Goal: Task Accomplishment & Management: Manage account settings

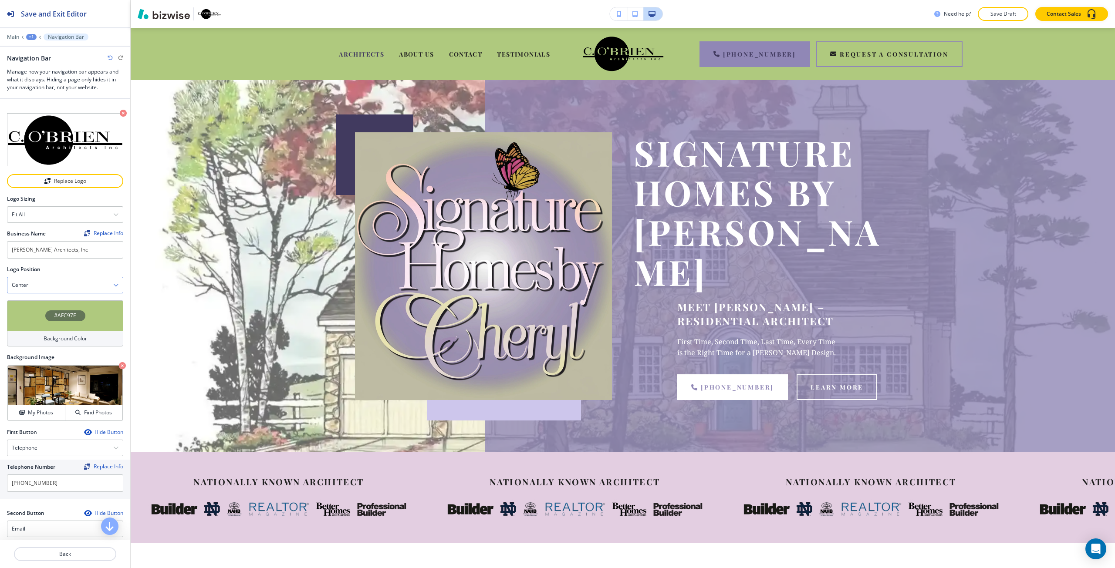
click at [48, 280] on div "Center" at bounding box center [64, 285] width 115 height 16
click at [40, 326] on h4 "Big logo" at bounding box center [65, 330] width 107 height 8
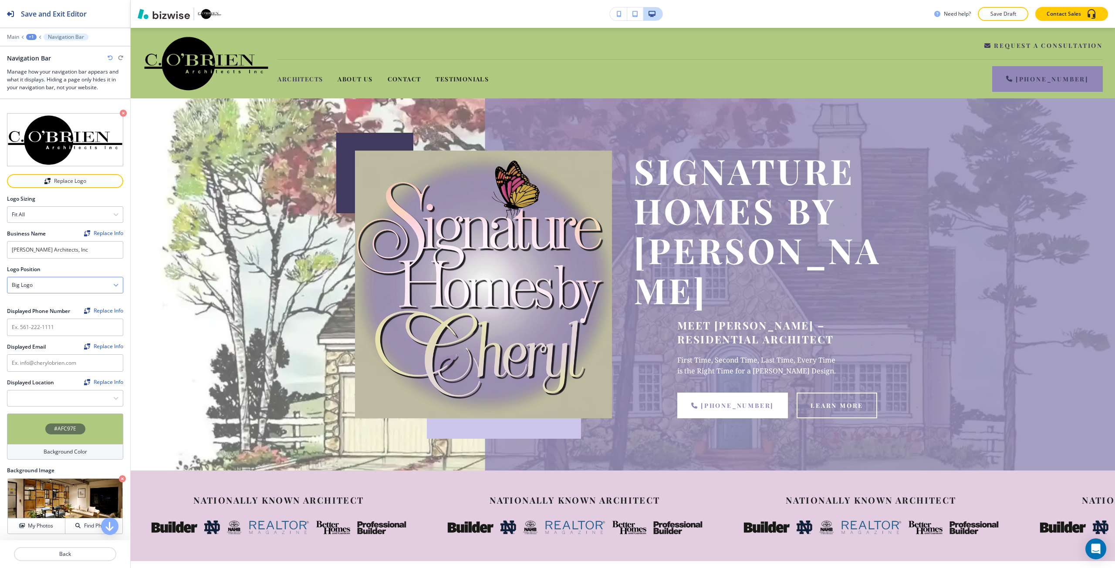
click at [39, 286] on div "Big logo" at bounding box center [64, 285] width 115 height 16
click at [42, 311] on h4 "Center" at bounding box center [65, 315] width 107 height 8
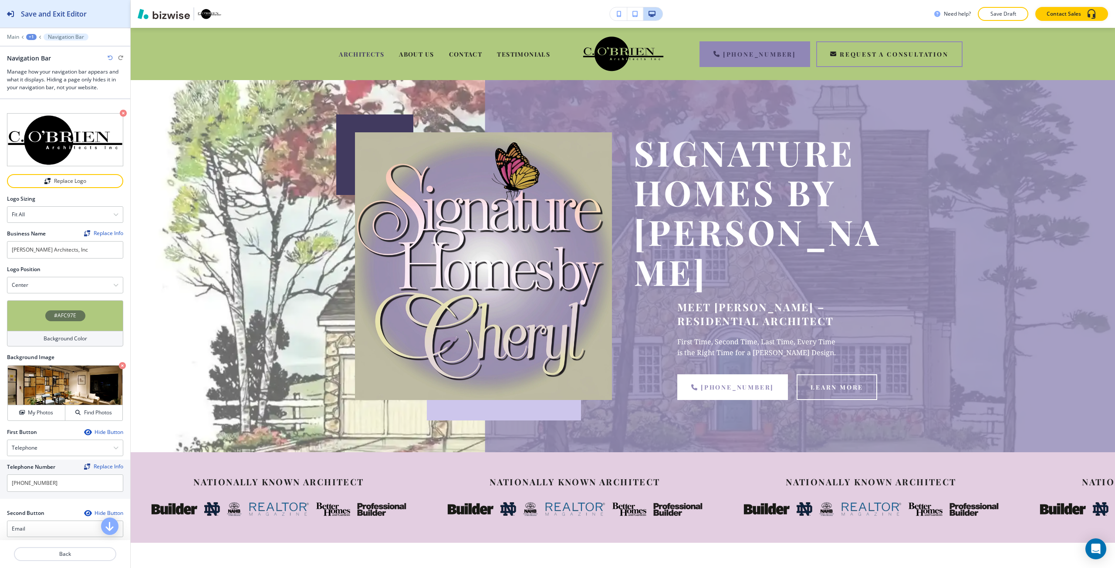
click at [71, 23] on div "Save and Exit Editor" at bounding box center [43, 13] width 87 height 27
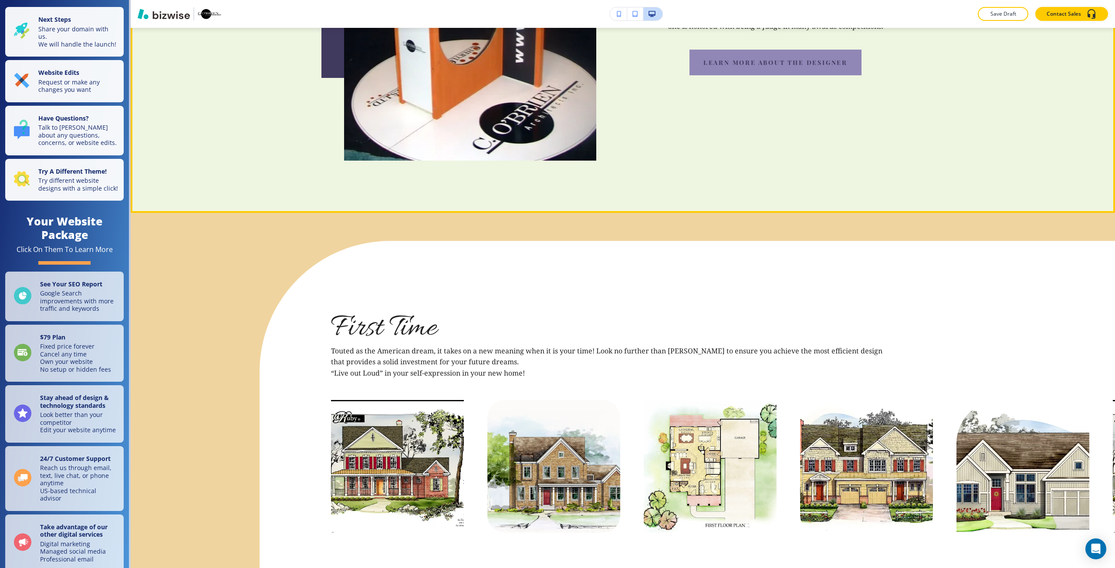
scroll to position [1263, 0]
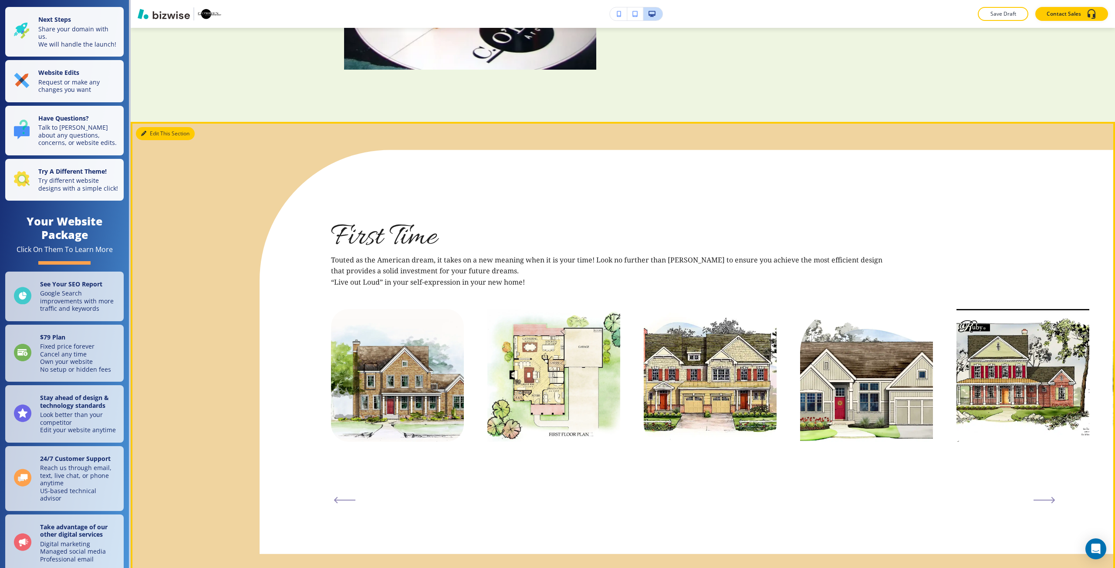
click at [148, 127] on button "Edit This Section" at bounding box center [165, 133] width 59 height 13
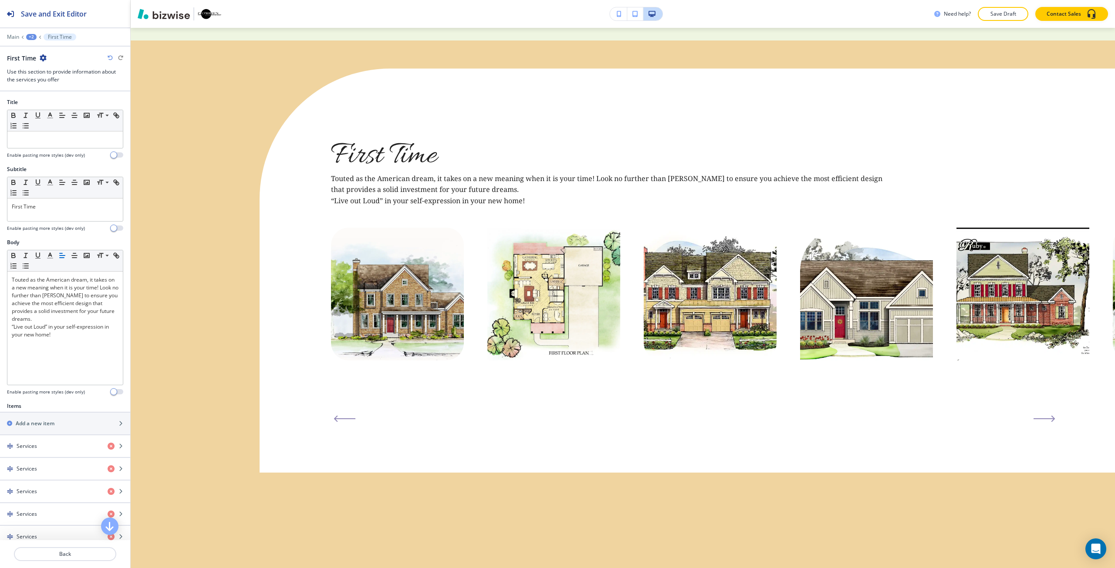
scroll to position [1346, 0]
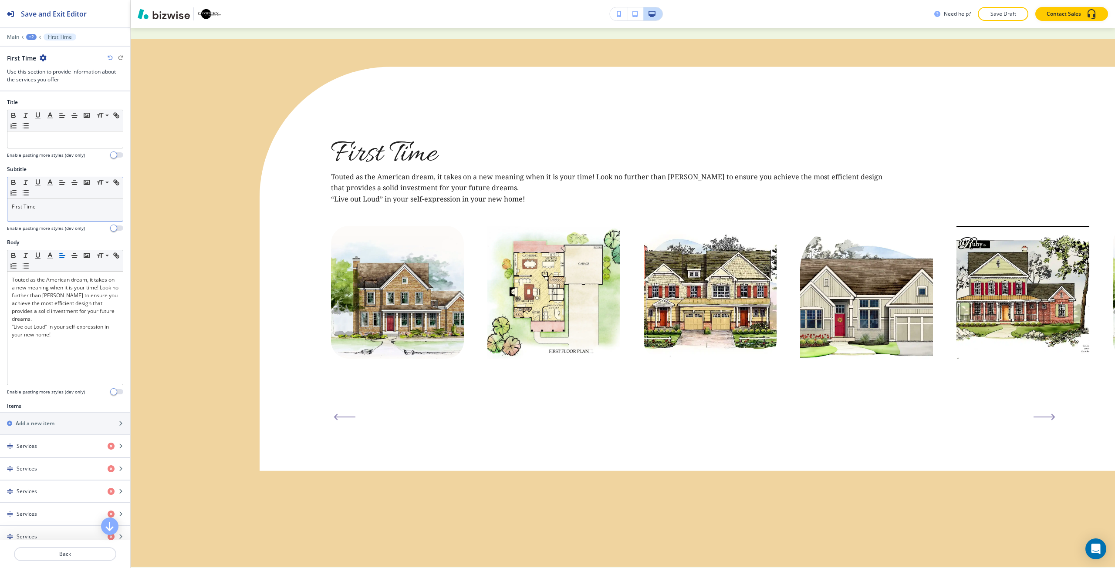
click at [32, 214] on div "First Time" at bounding box center [64, 210] width 115 height 23
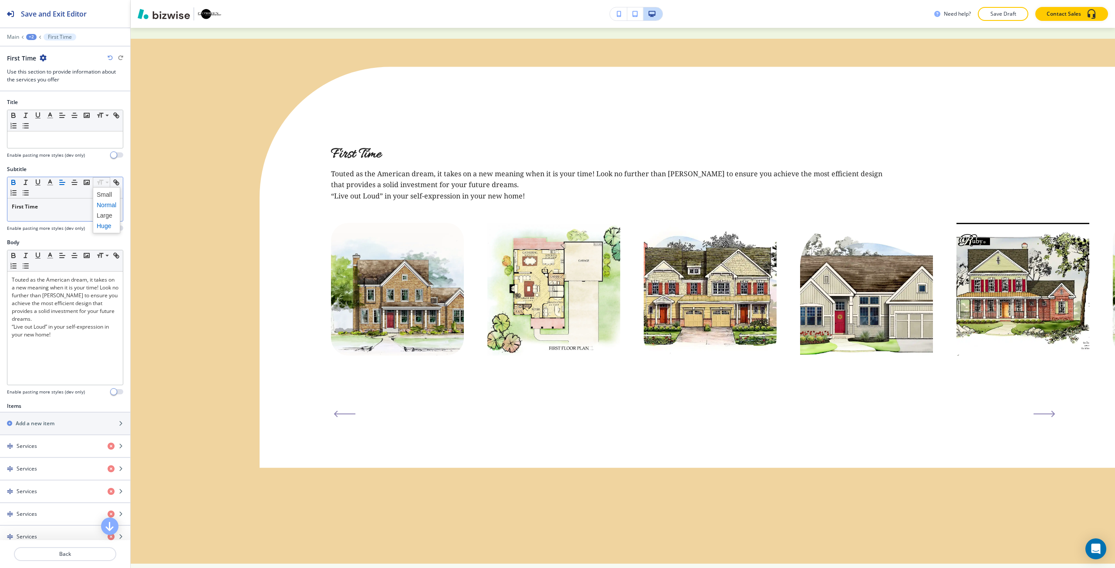
click at [103, 222] on span at bounding box center [107, 226] width 20 height 10
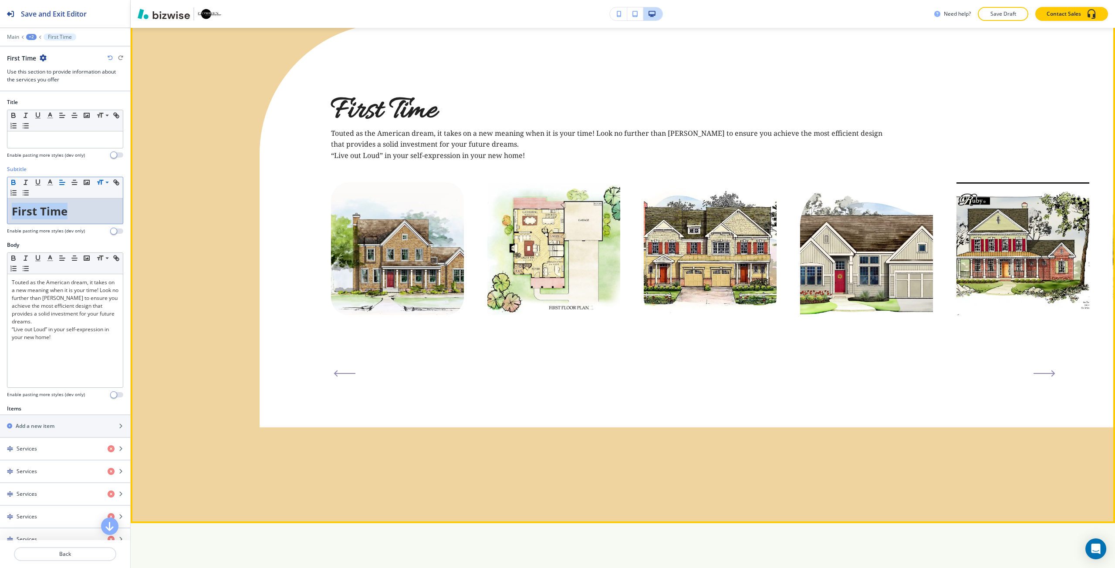
scroll to position [1564, 0]
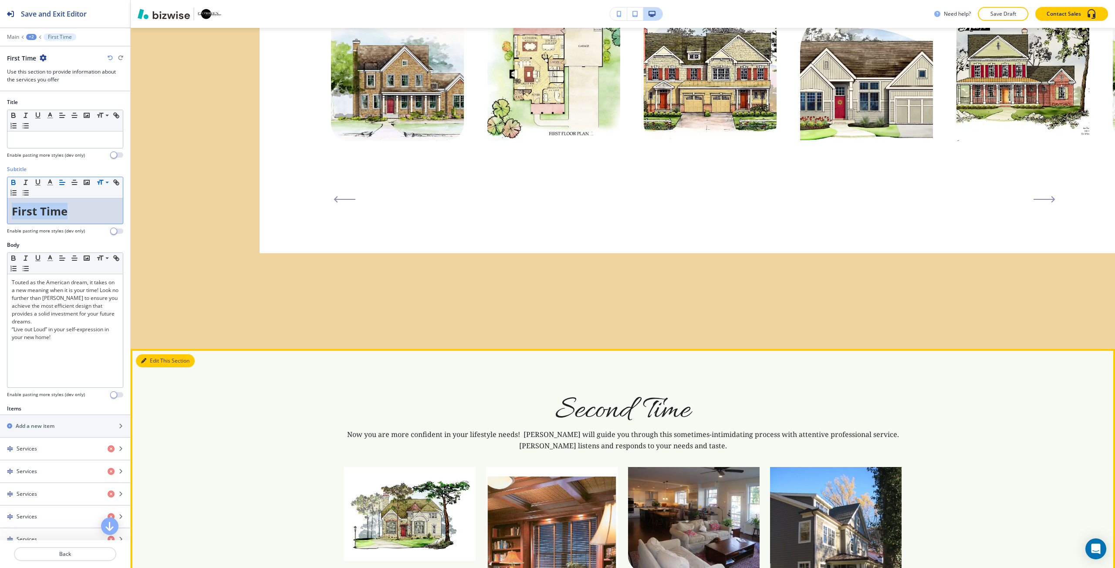
click at [155, 354] on button "Edit This Section" at bounding box center [165, 360] width 59 height 13
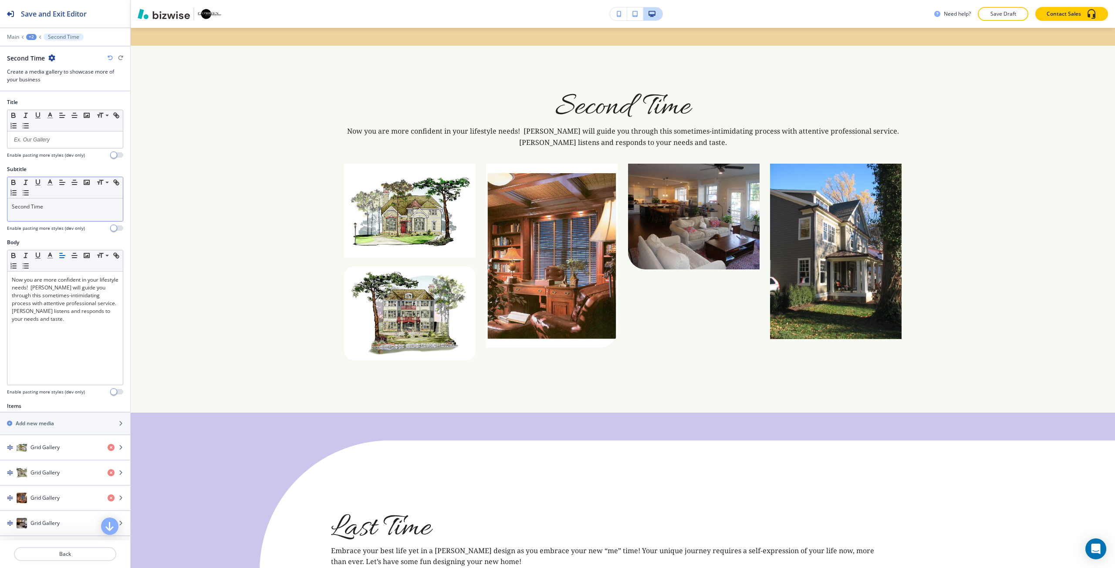
scroll to position [1874, 0]
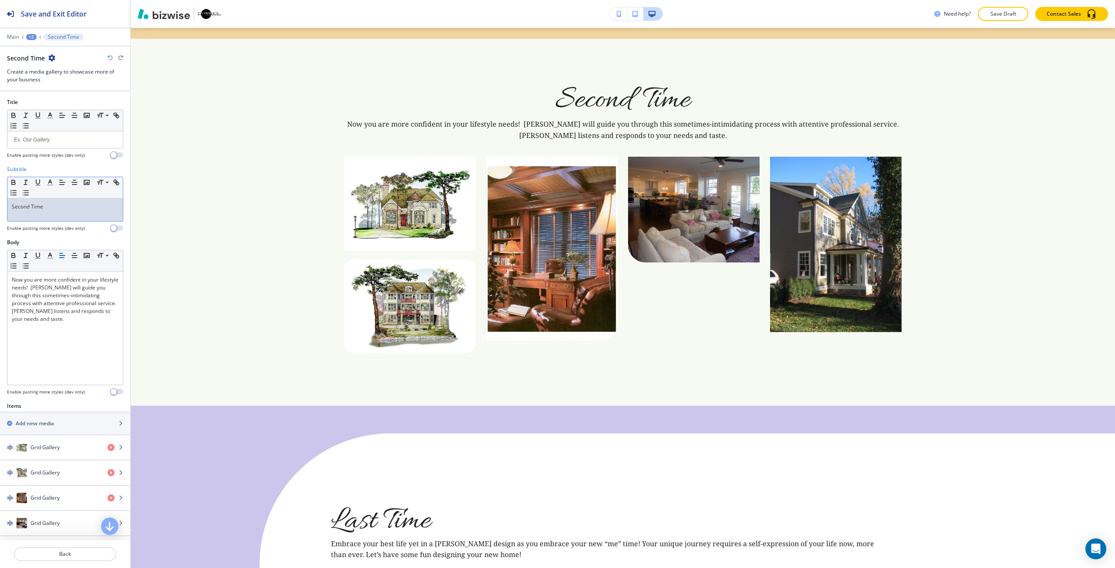
click at [47, 214] on div "Second Time﻿" at bounding box center [64, 210] width 115 height 23
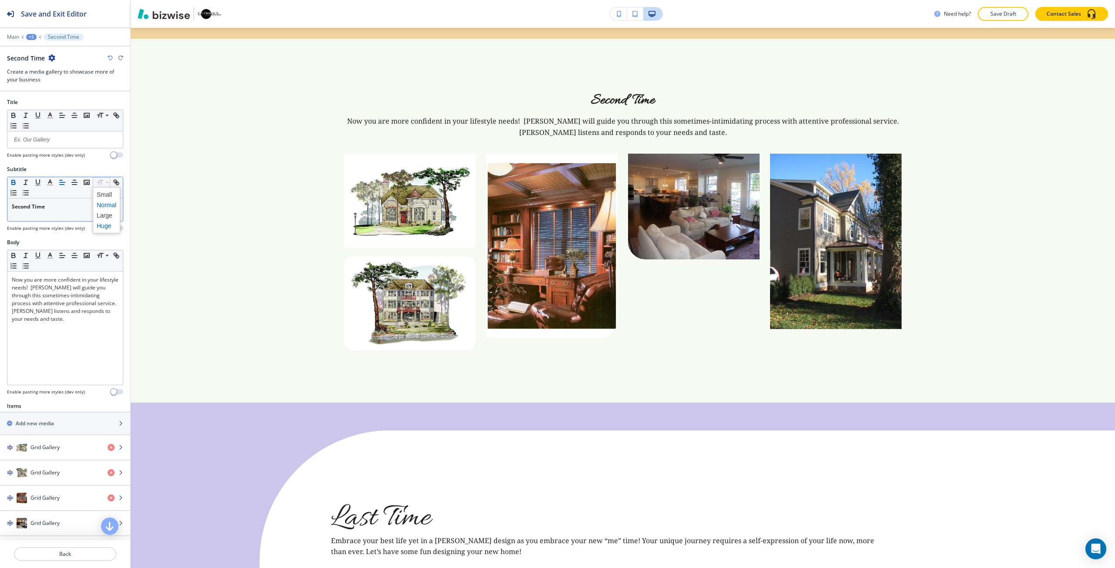
click at [106, 224] on span at bounding box center [107, 226] width 20 height 10
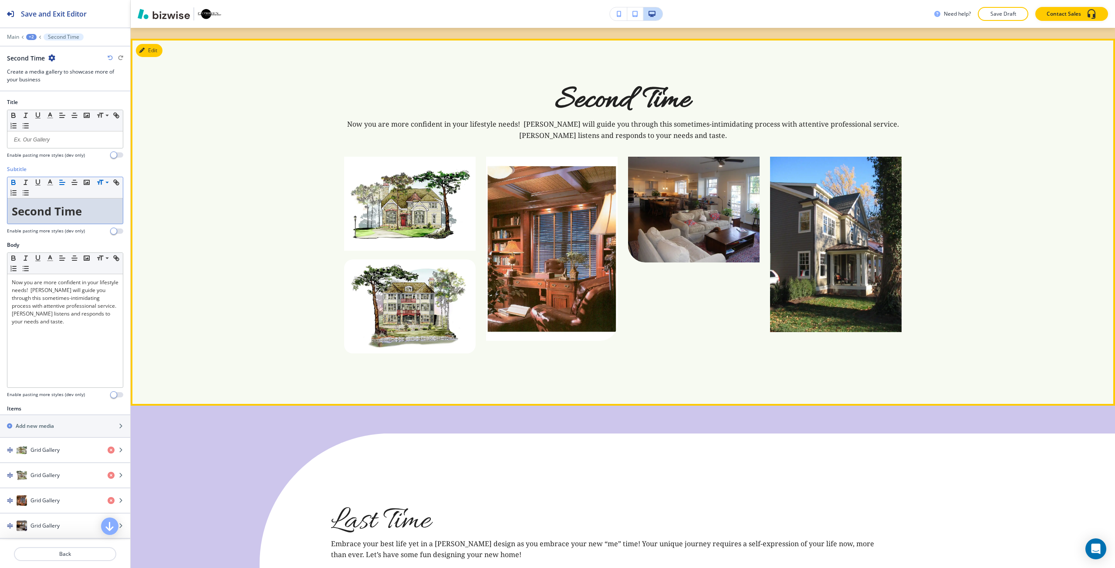
scroll to position [2005, 0]
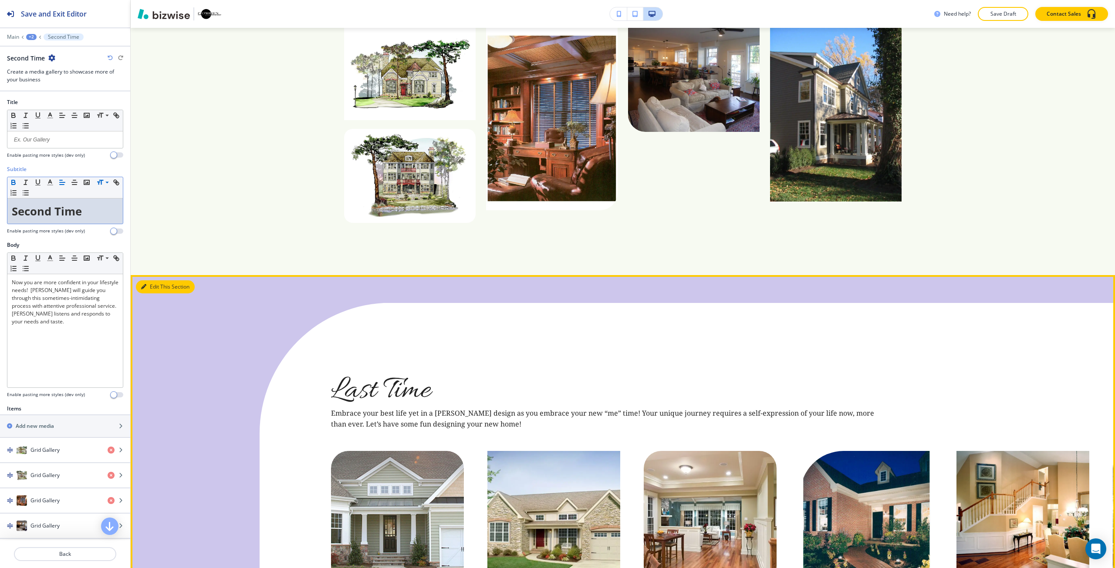
click at [144, 284] on icon "button" at bounding box center [143, 286] width 5 height 5
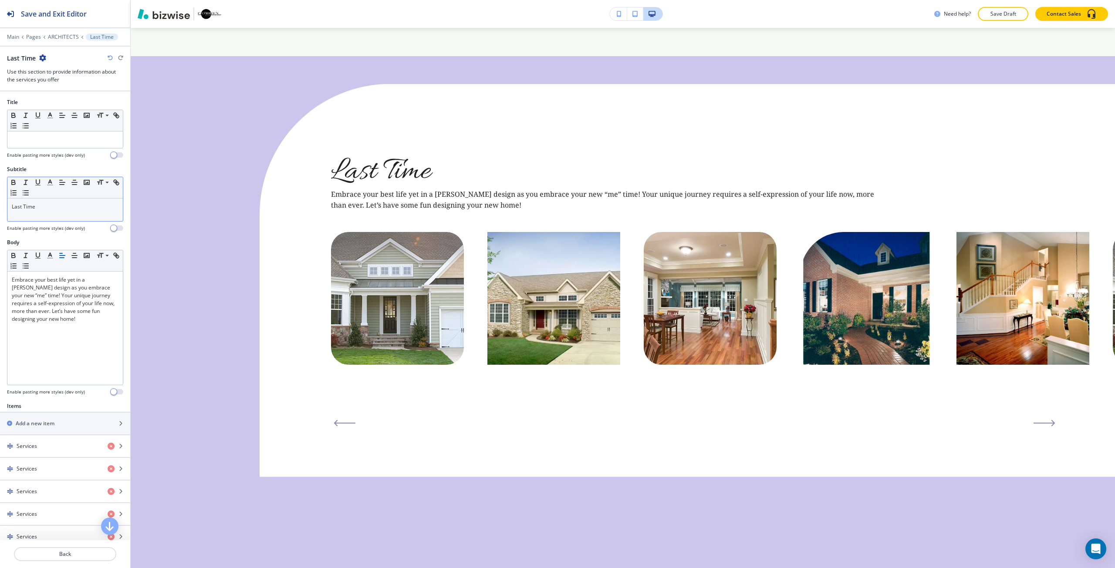
scroll to position [2241, 0]
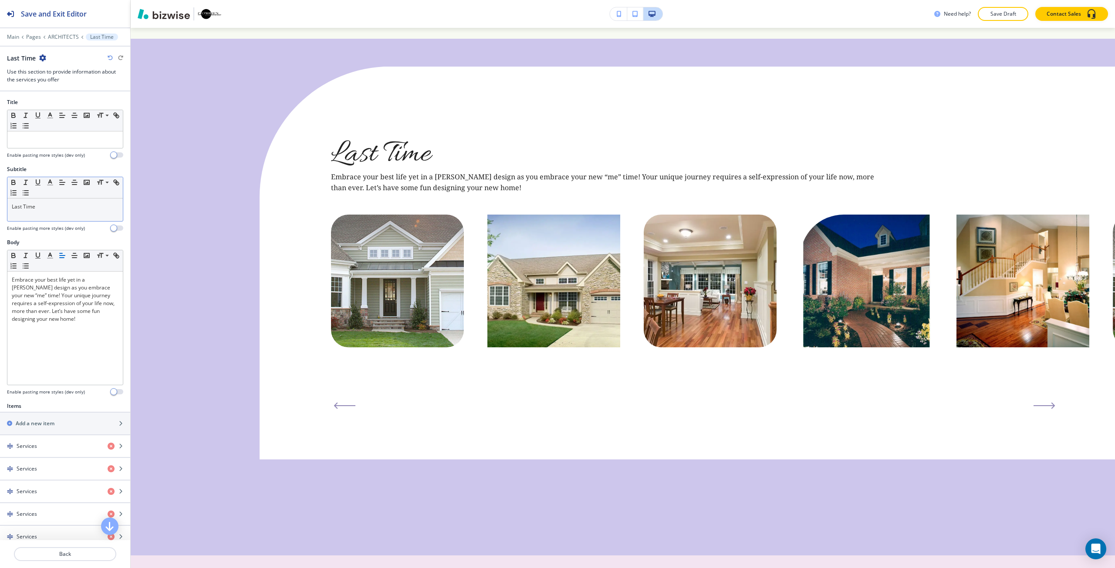
click at [58, 214] on div "Last Time" at bounding box center [64, 210] width 115 height 23
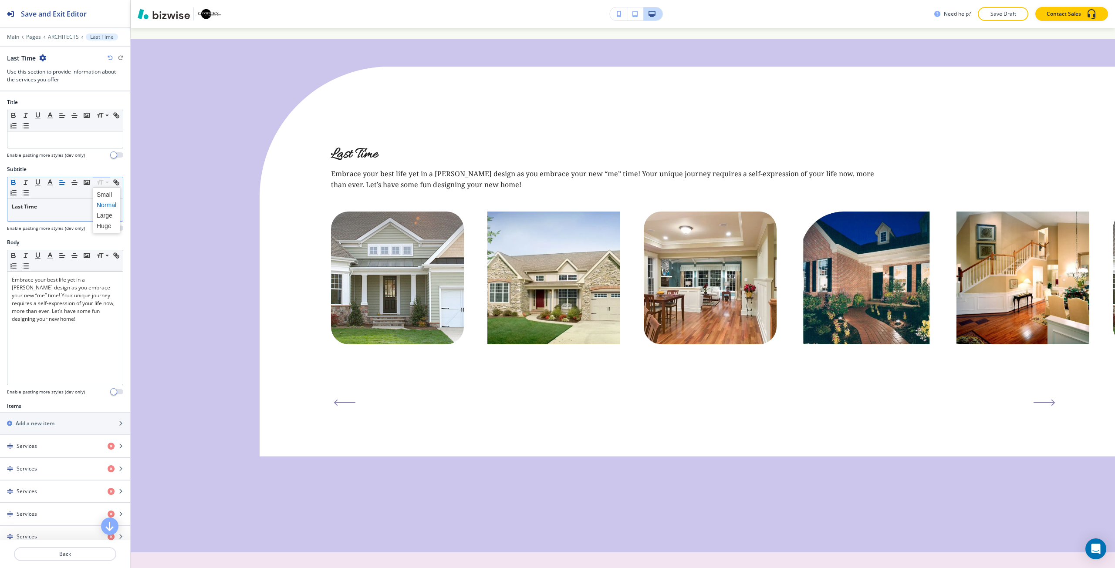
click at [100, 226] on span at bounding box center [107, 226] width 20 height 10
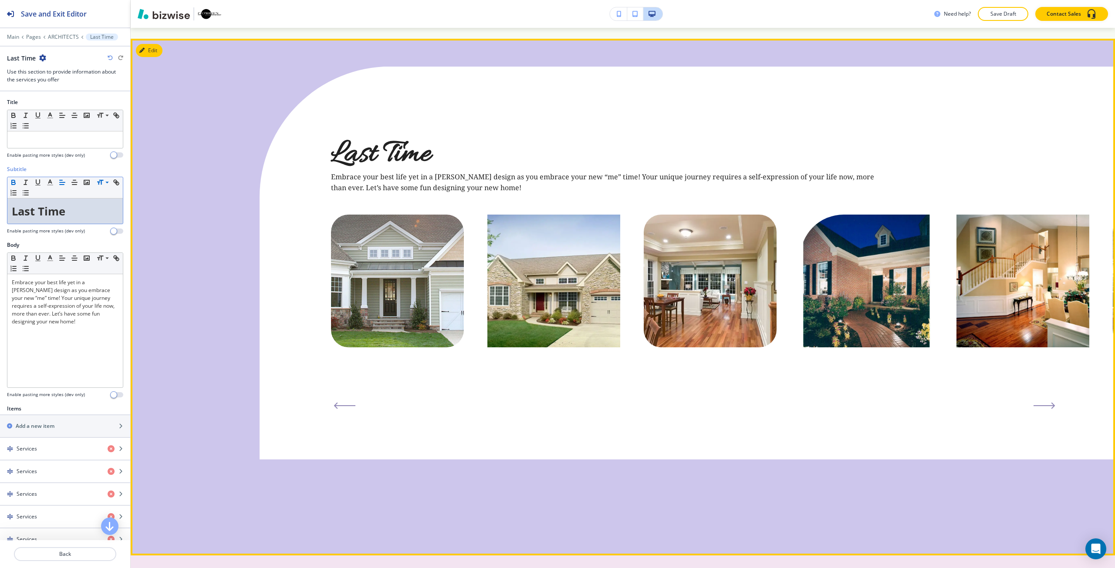
click at [194, 262] on div "Last Time Embrace your best life yet in a Cheryl design as you embrace your new…" at bounding box center [623, 297] width 984 height 517
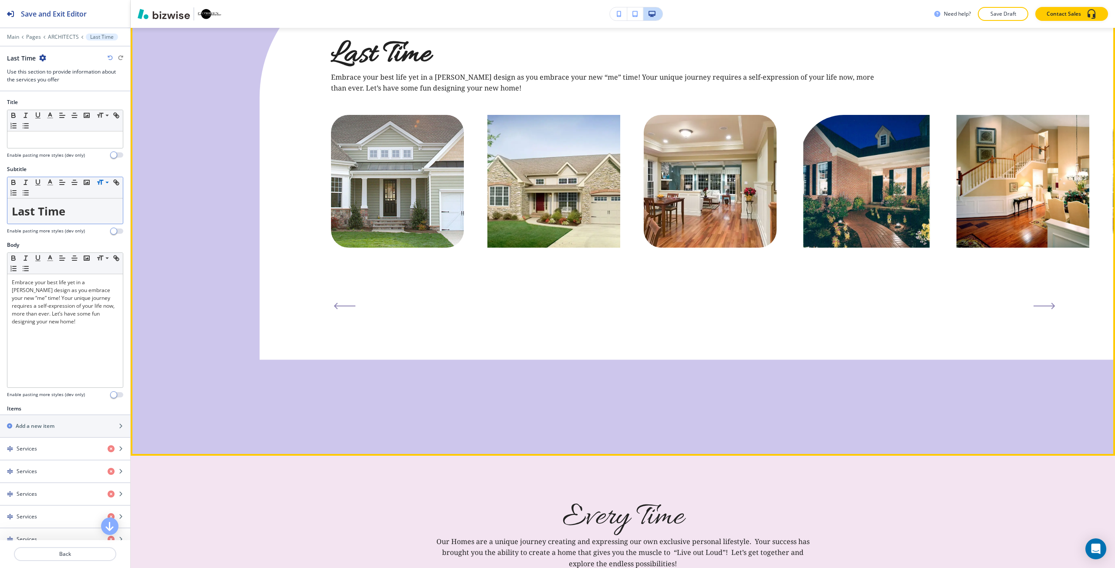
scroll to position [2415, 0]
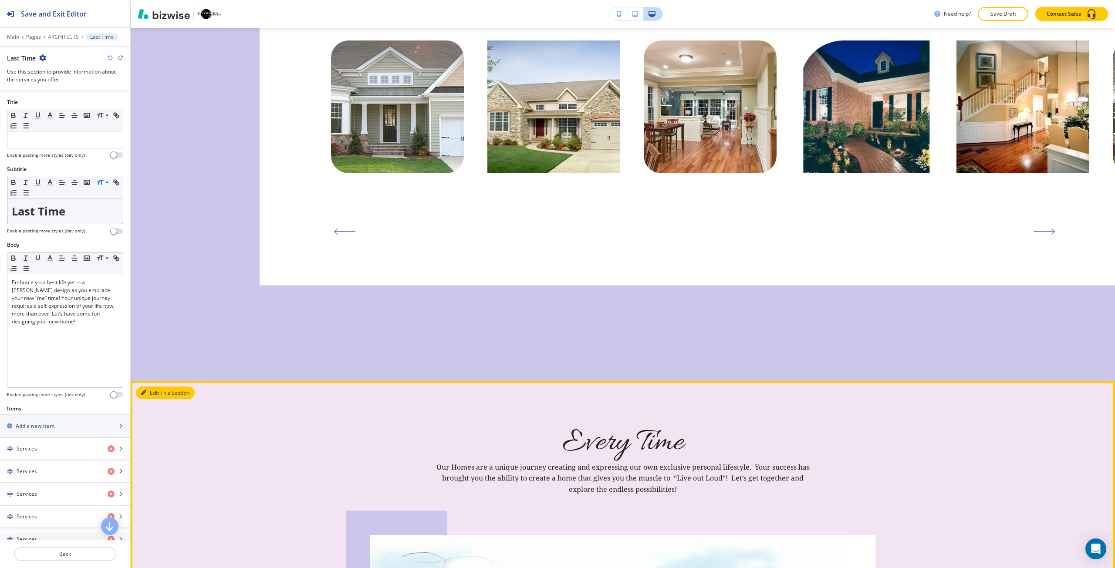
click at [151, 387] on button "Edit This Section" at bounding box center [165, 393] width 59 height 13
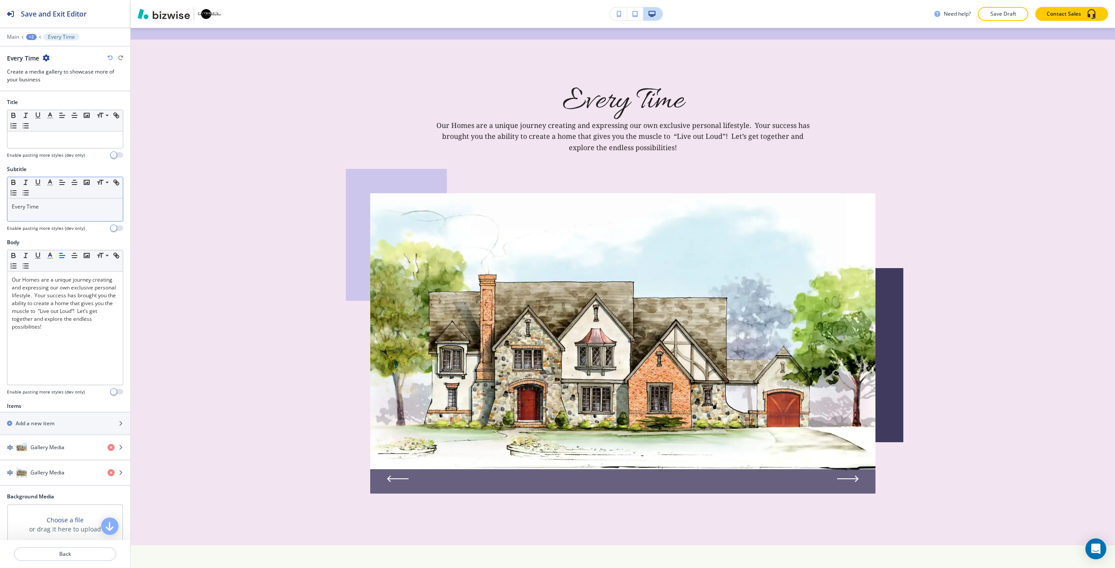
click at [51, 210] on p "Every Time" at bounding box center [65, 207] width 107 height 8
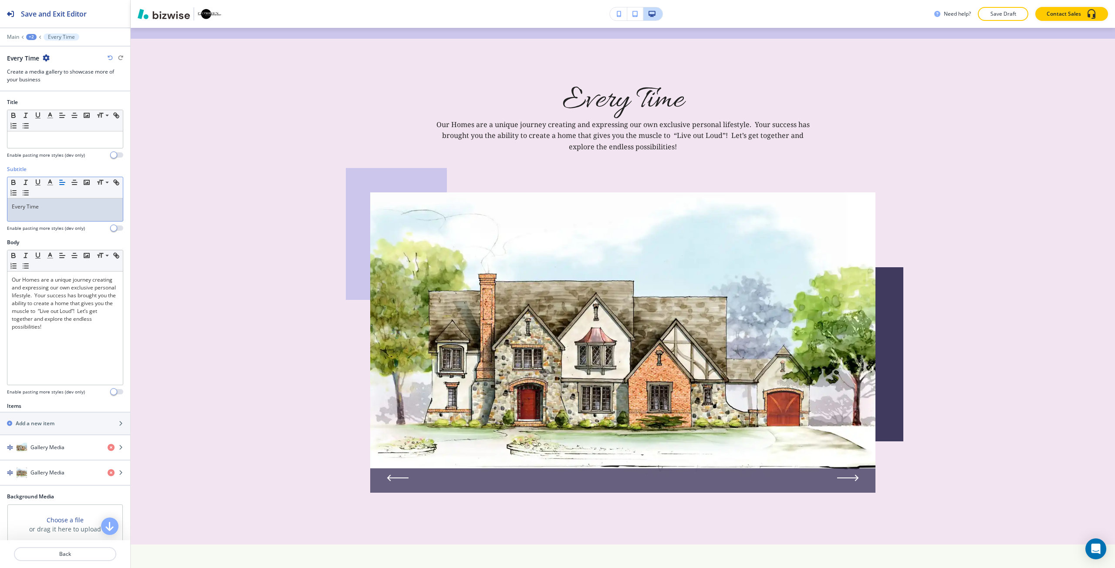
click at [51, 210] on p "Every Time" at bounding box center [65, 207] width 107 height 8
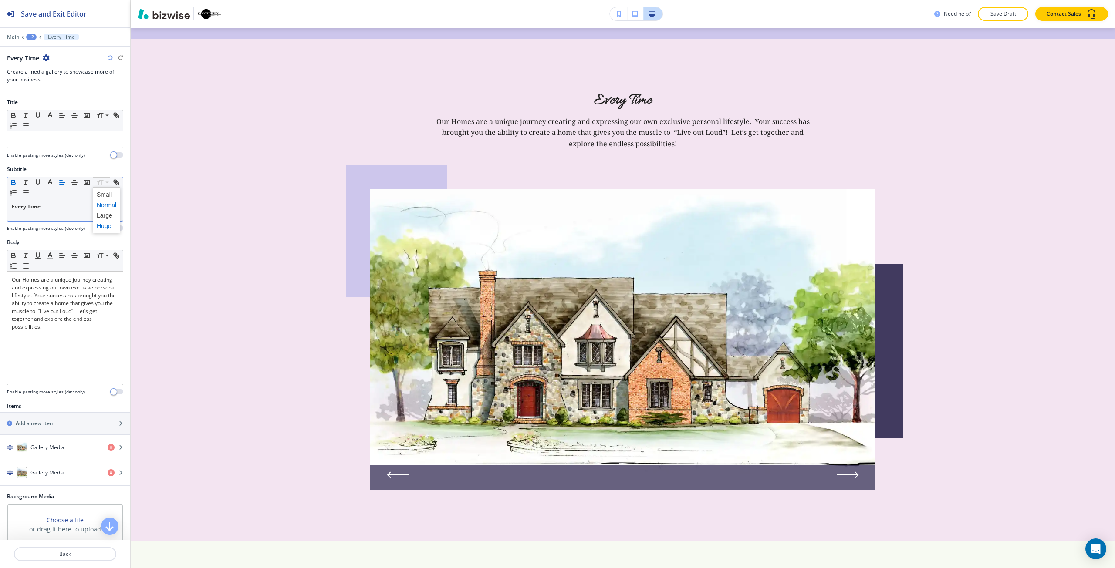
click at [111, 224] on span at bounding box center [107, 226] width 20 height 10
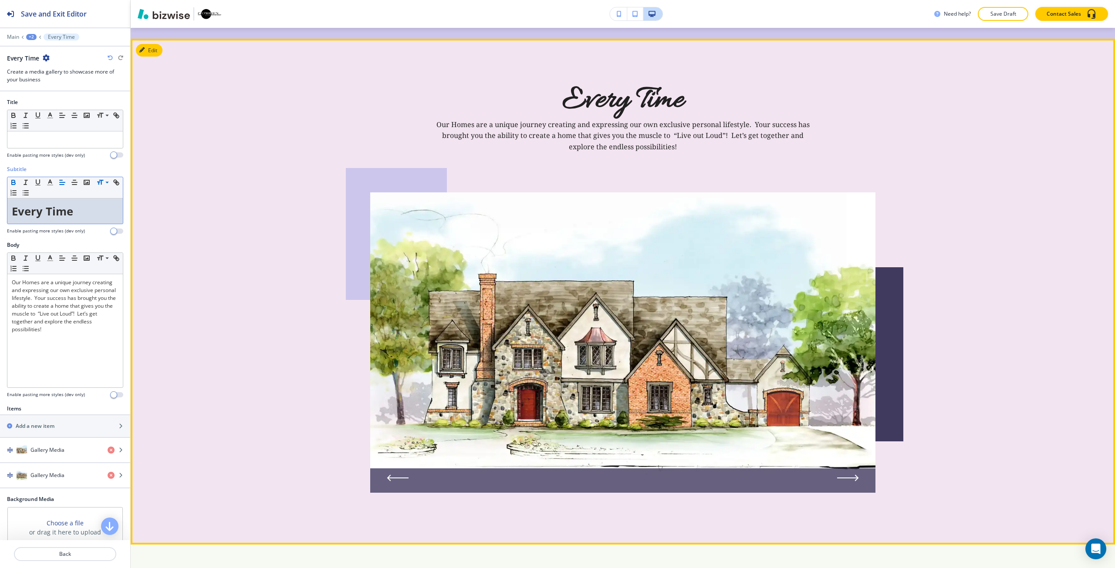
click at [189, 163] on div "Every Time Our Homes are a unique journey creating and expressing our own exclu…" at bounding box center [623, 292] width 984 height 506
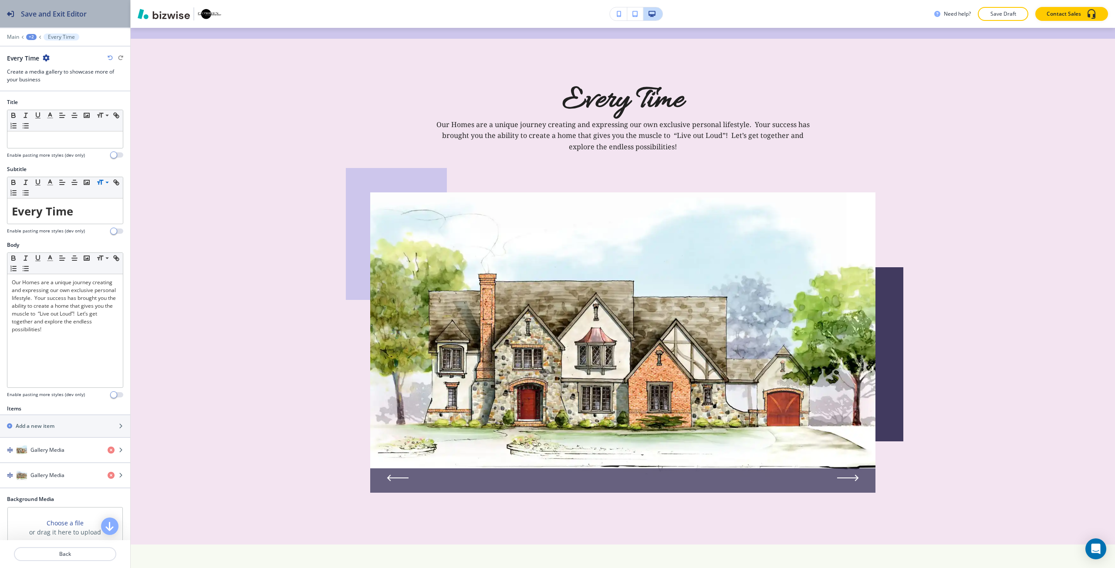
click at [91, 14] on button "Save and Exit Editor" at bounding box center [65, 13] width 130 height 27
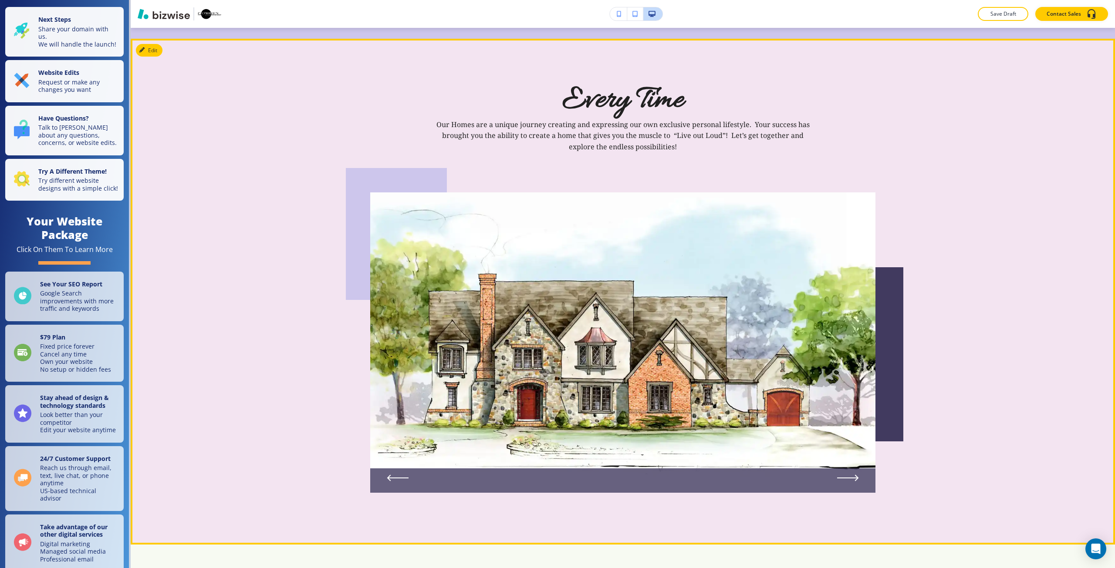
scroll to position [2932, 0]
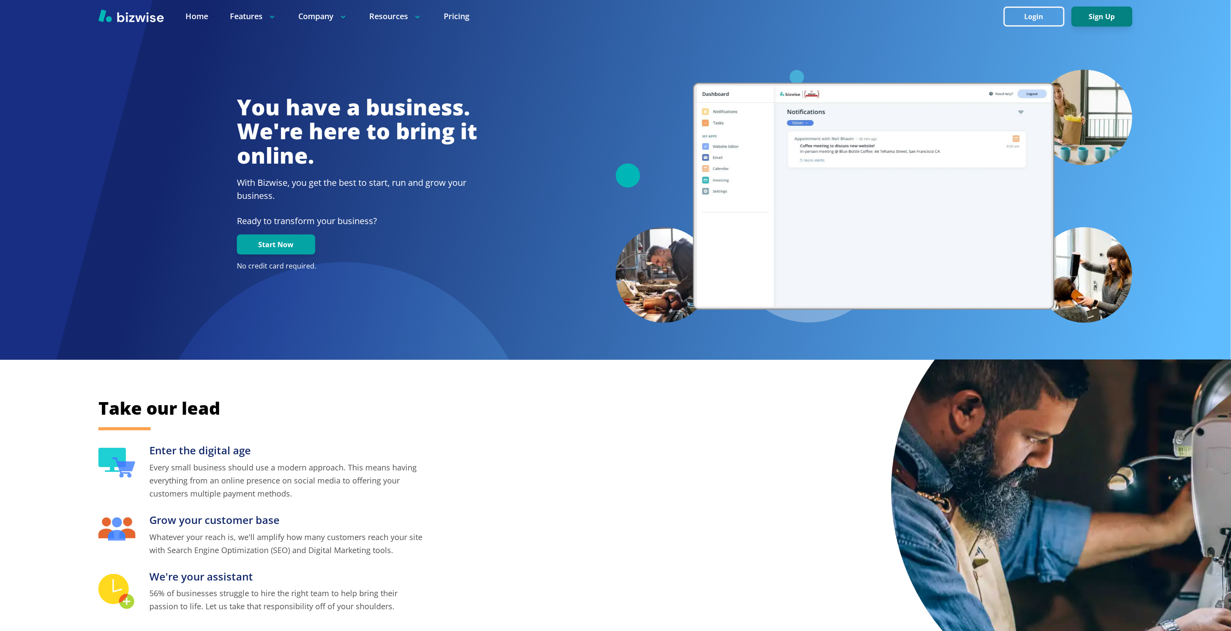
click at [1097, 15] on button "Sign Up" at bounding box center [1102, 17] width 61 height 20
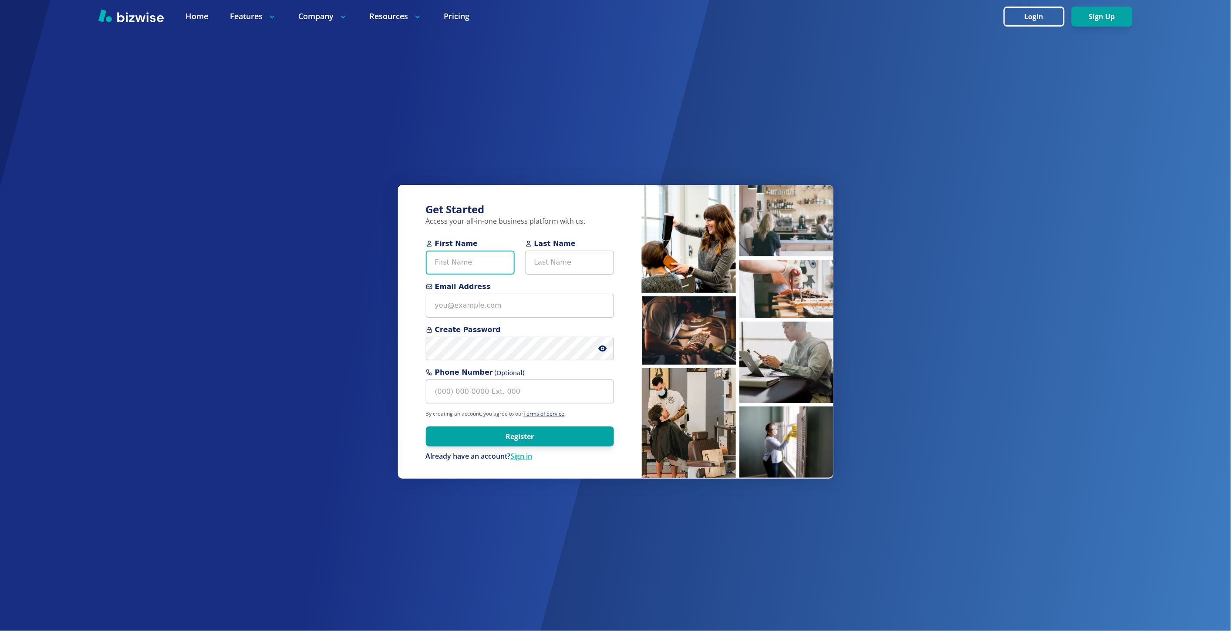
click at [456, 262] on input "First Name" at bounding box center [470, 263] width 89 height 24
paste input "Sam Magiassos"
click at [456, 262] on input "Sam Magiassos" at bounding box center [470, 263] width 89 height 24
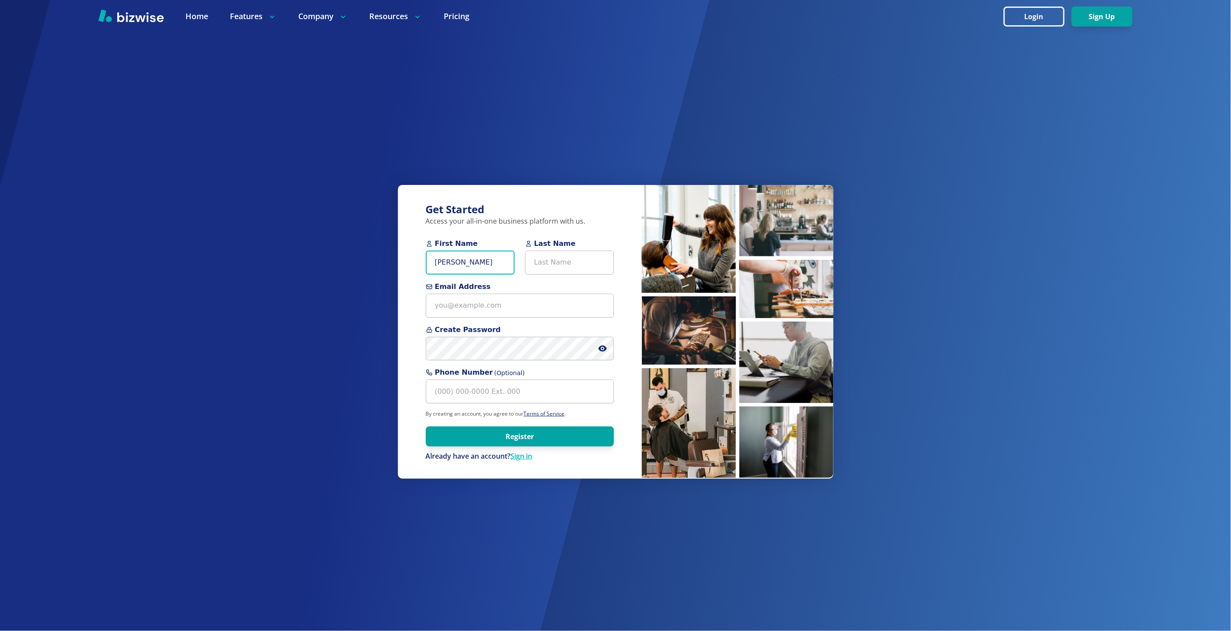
click at [456, 263] on input "Sam Magiassos" at bounding box center [470, 263] width 89 height 24
click at [464, 264] on input "Sam Magiassos" at bounding box center [470, 263] width 89 height 24
type input "Sam"
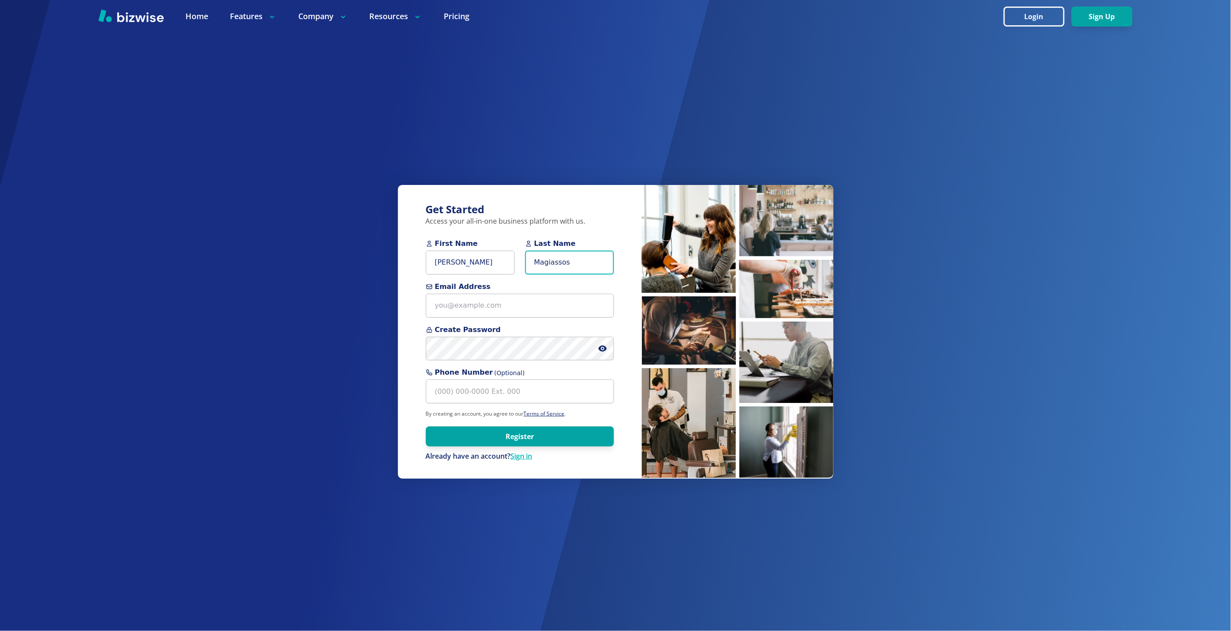
type input "Magiassos"
click at [516, 303] on input "Email Address" at bounding box center [520, 306] width 188 height 24
paste input "apollo@apolloreservices.com>"
type input "apollo@apolloreservices.com"
click at [601, 350] on icon at bounding box center [602, 348] width 9 height 9
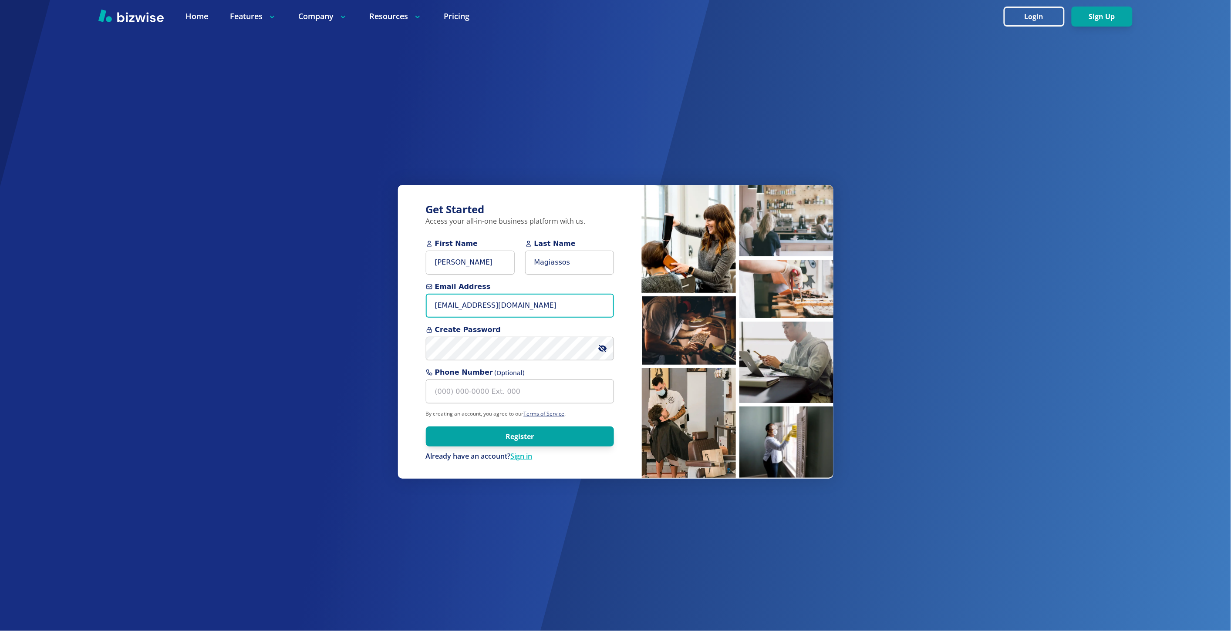
click at [543, 312] on input "apollo@apolloreservices.com" at bounding box center [520, 306] width 188 height 24
click at [541, 438] on button "Register" at bounding box center [520, 437] width 188 height 20
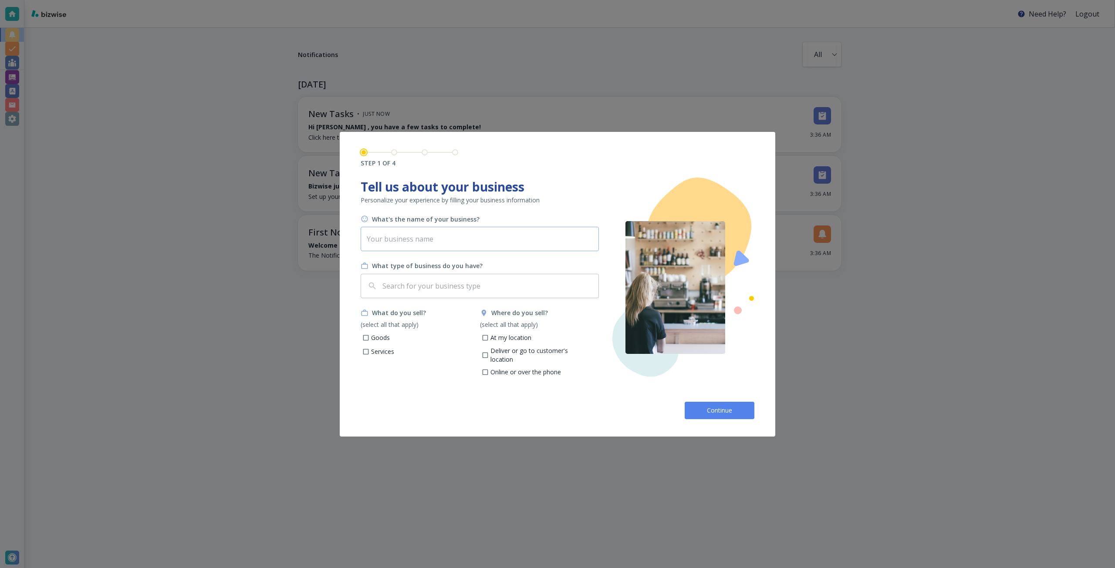
click at [457, 243] on input "text" at bounding box center [480, 239] width 238 height 24
paste input "Apollo Real Estate Services"
type input "Apollo Real Estate Services"
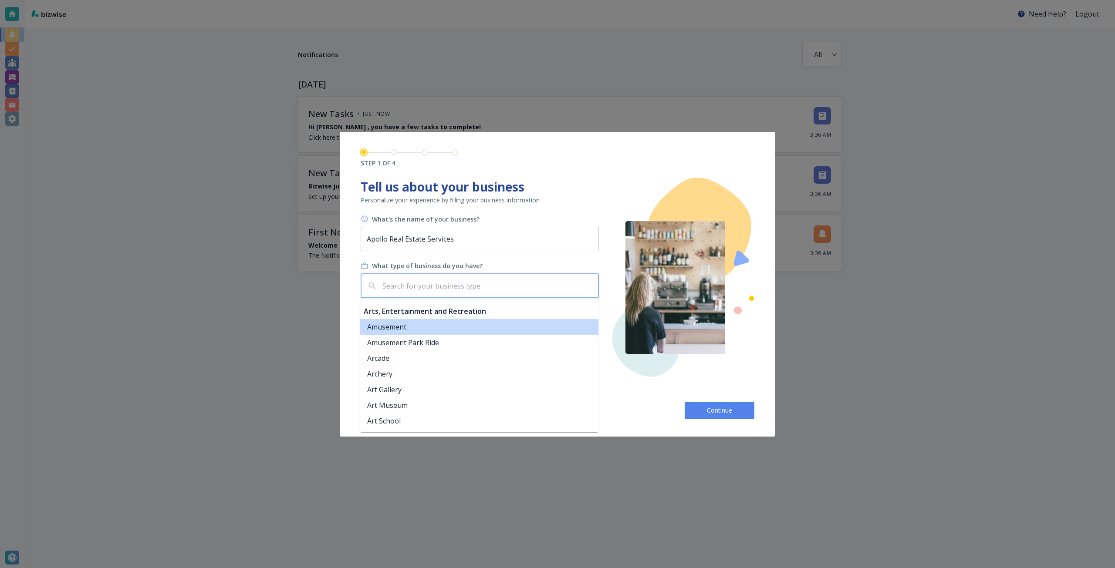
click at [438, 287] on input "text" at bounding box center [488, 286] width 214 height 17
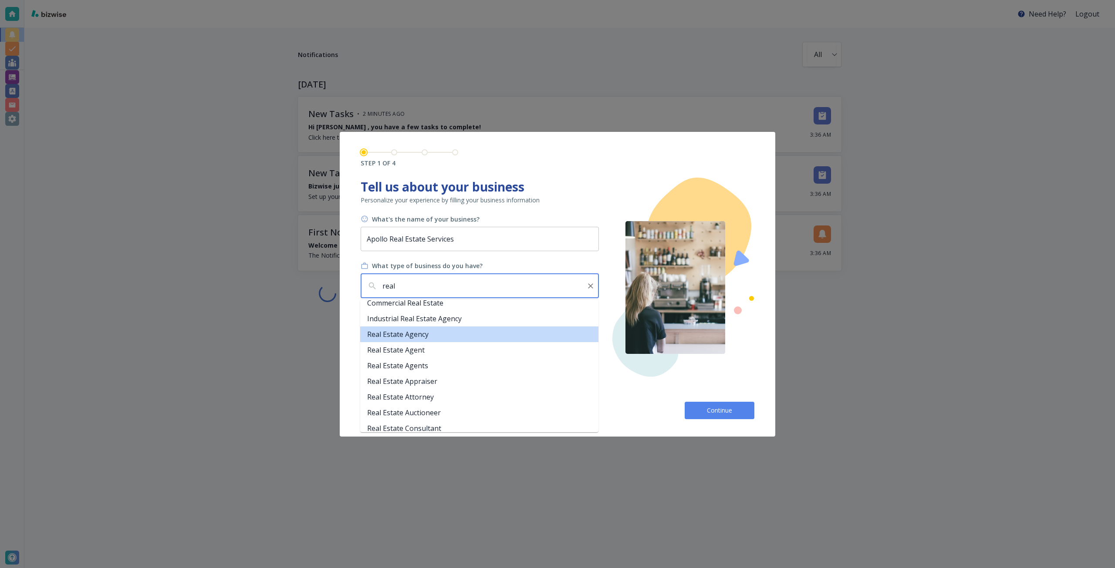
scroll to position [87, 0]
click at [428, 335] on li "Real Estate Agency" at bounding box center [479, 334] width 238 height 16
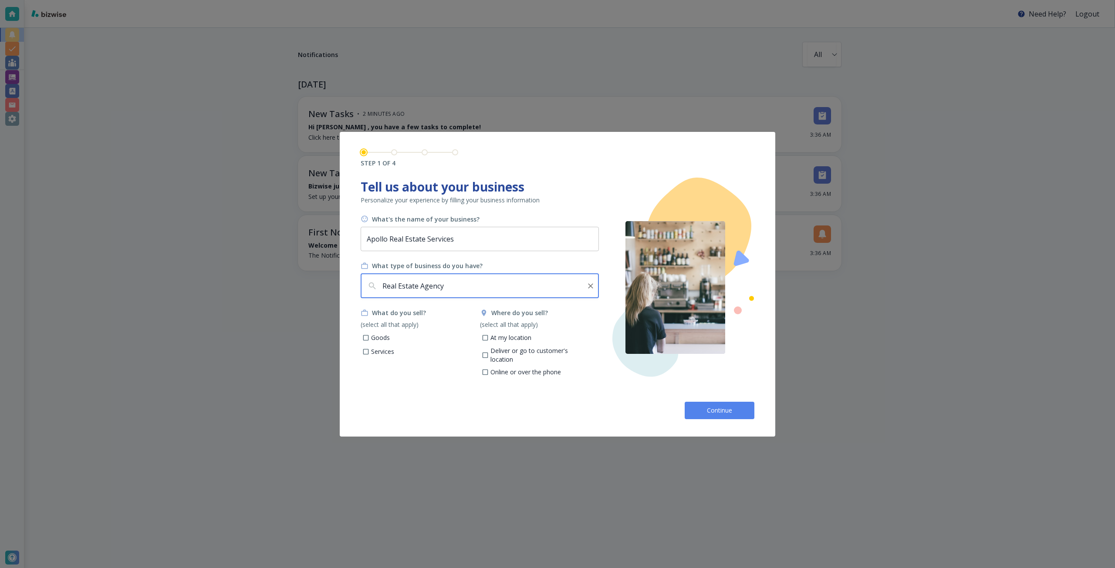
type input "Real Estate Agency"
click at [388, 349] on p "Services" at bounding box center [382, 351] width 23 height 9
click at [370, 349] on input "Services" at bounding box center [365, 352] width 7 height 7
checkbox input "true"
click at [518, 355] on p "Deliver or go to customer's location" at bounding box center [541, 355] width 102 height 17
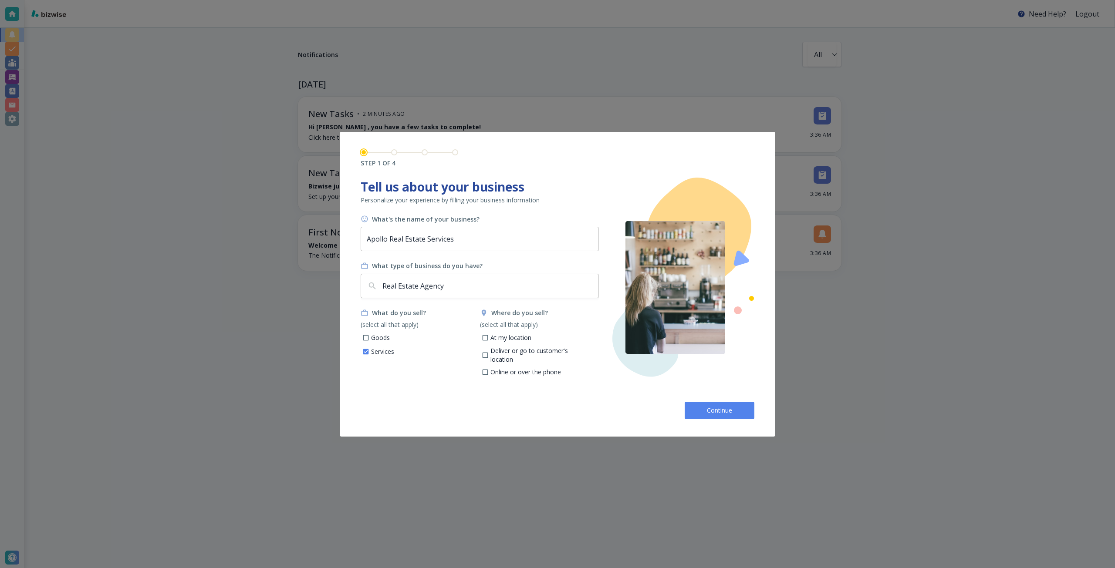
click at [489, 355] on input "Deliver or go to customer's location" at bounding box center [484, 356] width 7 height 7
checkbox input "true"
click at [697, 407] on button "Continue" at bounding box center [719, 410] width 70 height 17
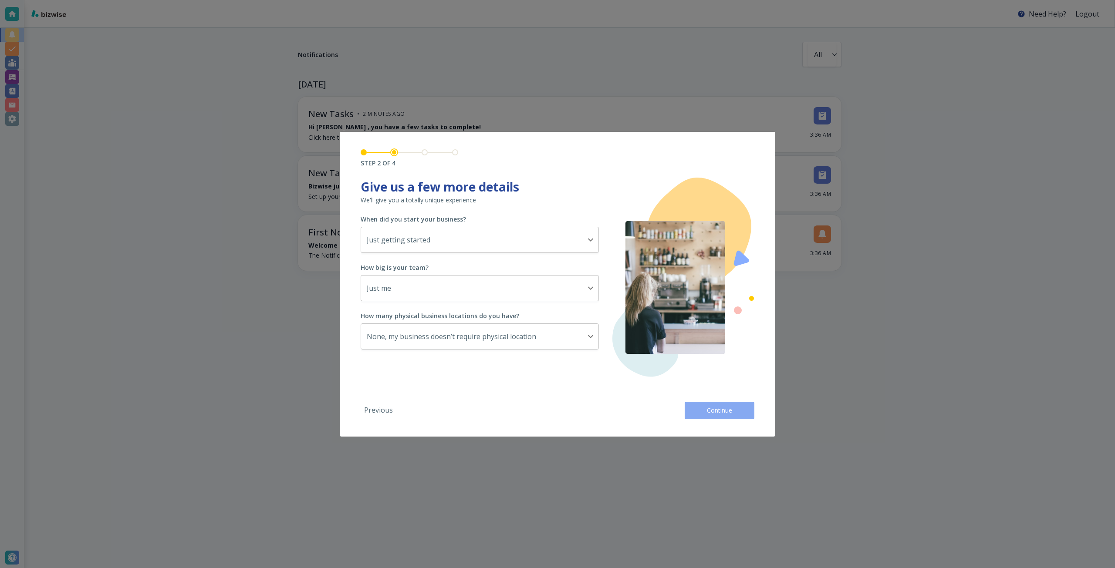
click at [699, 408] on button "Continue" at bounding box center [719, 410] width 70 height 17
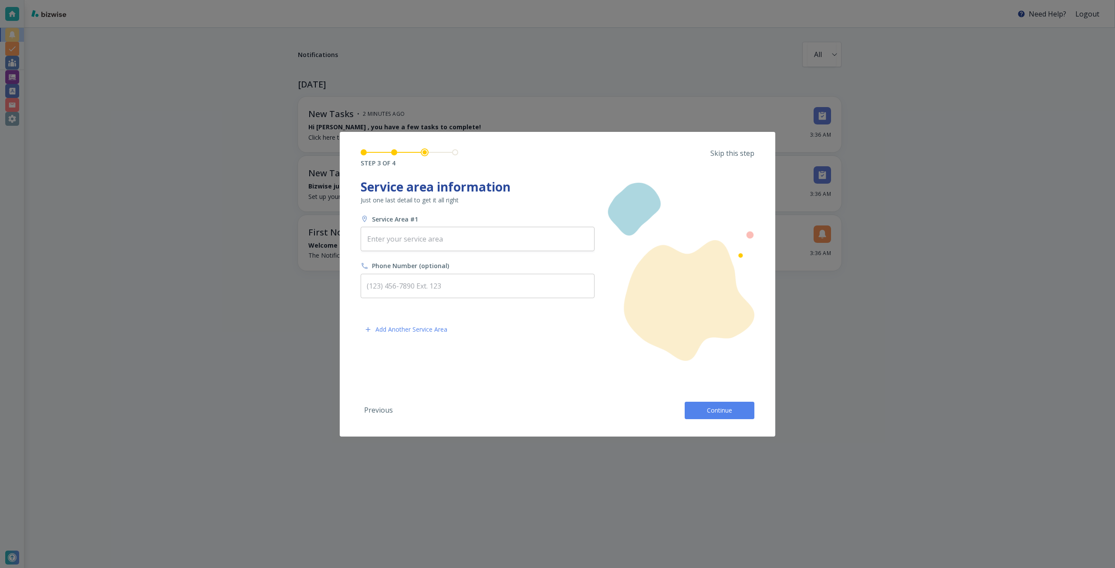
click at [725, 157] on p "Skip this step" at bounding box center [732, 153] width 44 height 10
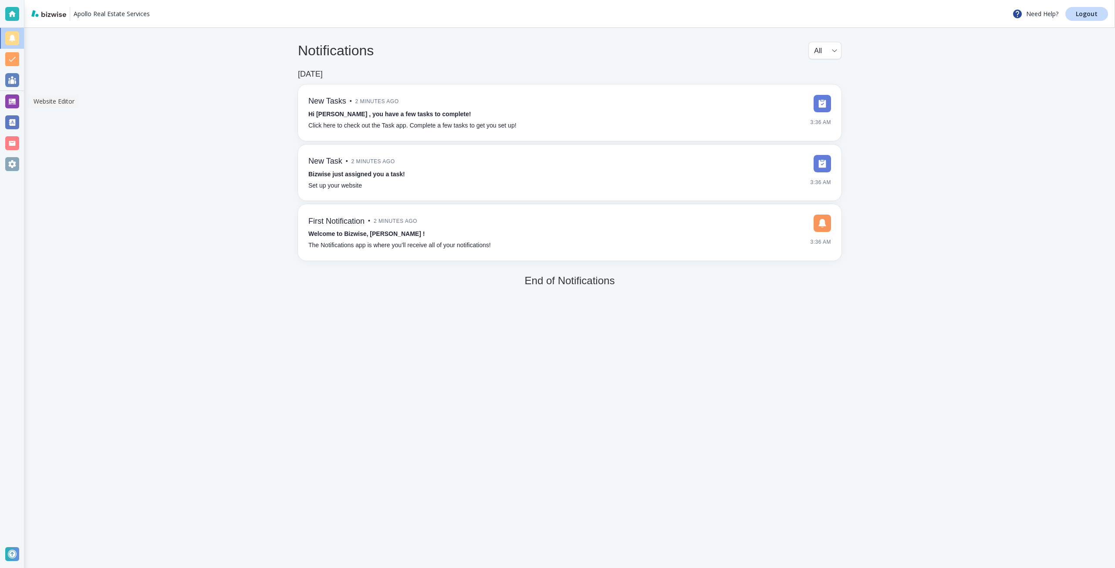
click at [6, 102] on div at bounding box center [12, 101] width 14 height 14
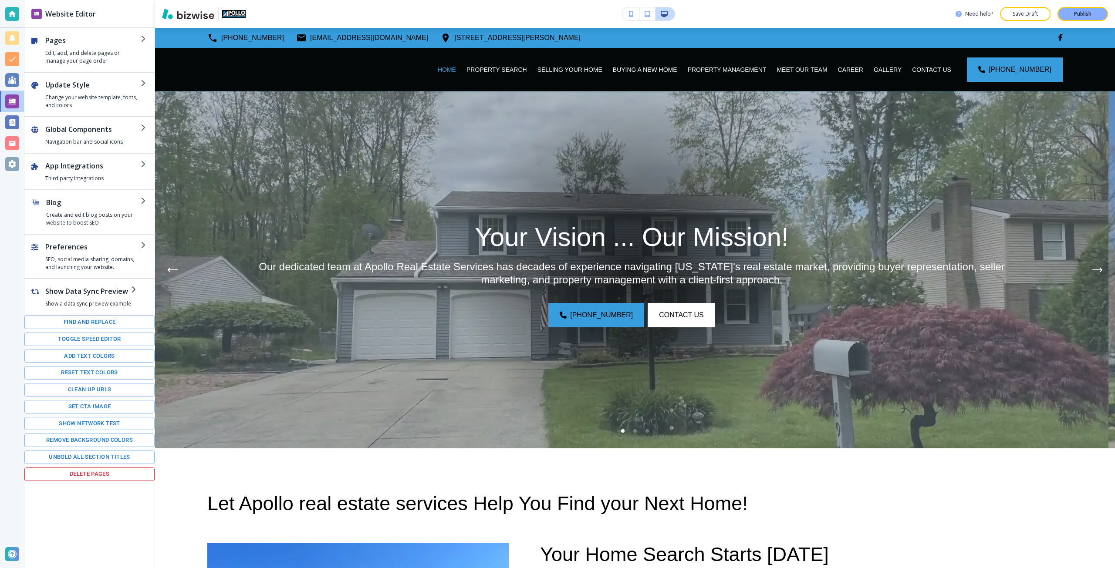
click at [1067, 19] on button "Publish" at bounding box center [1082, 14] width 51 height 14
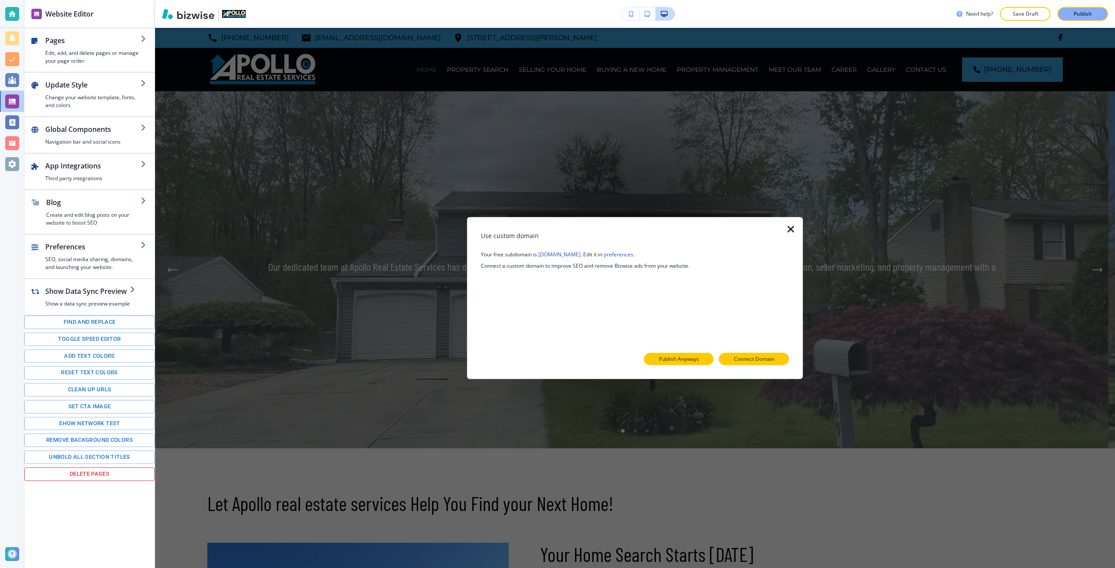
click at [674, 357] on p "Publish Anyways" at bounding box center [679, 359] width 40 height 8
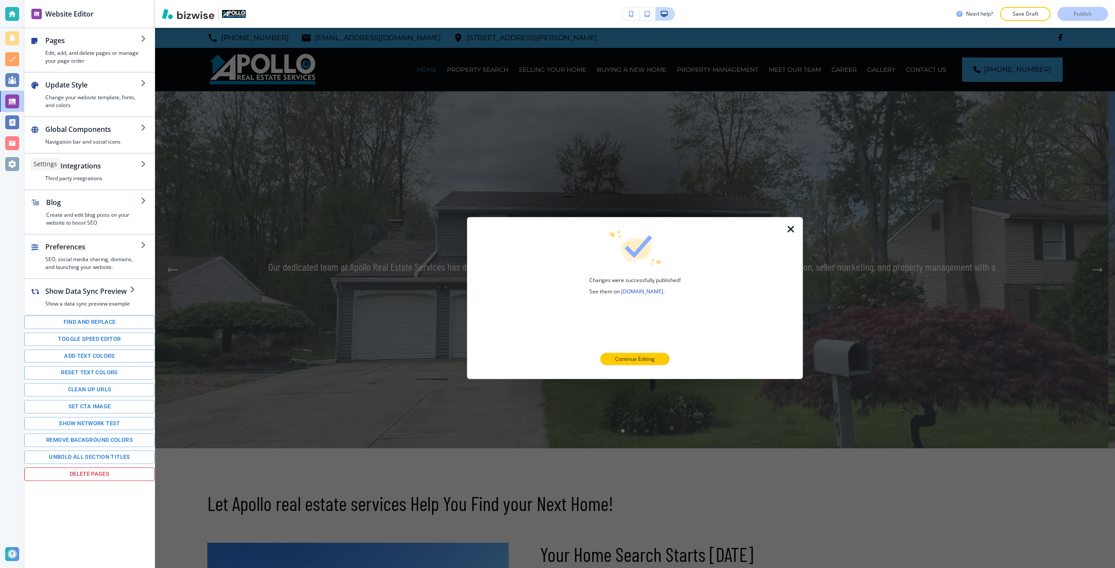
click at [18, 168] on div at bounding box center [12, 164] width 14 height 14
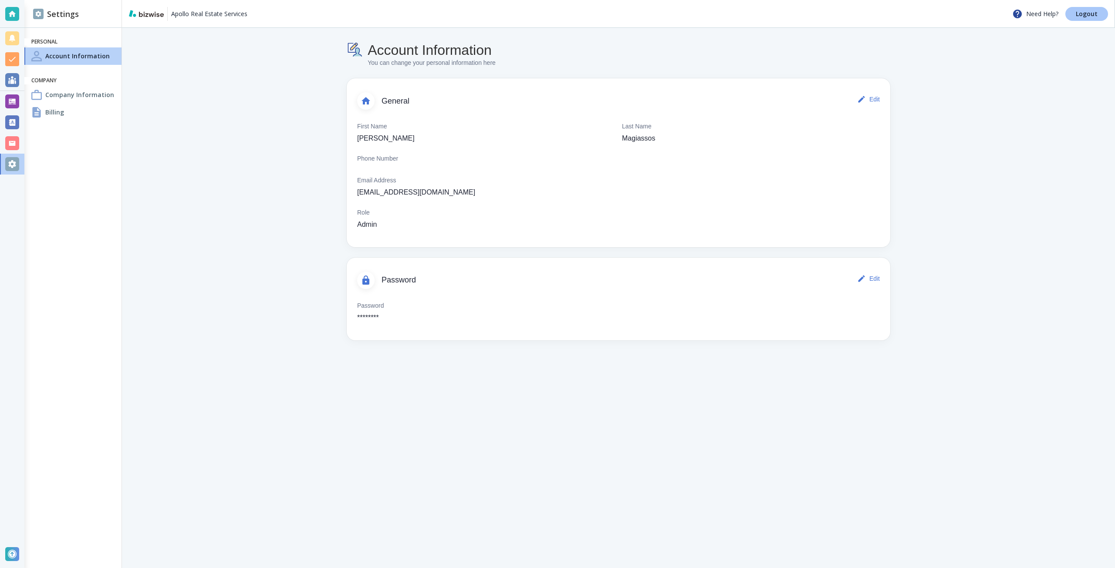
click at [1081, 17] on p "Logout" at bounding box center [1086, 14] width 22 height 6
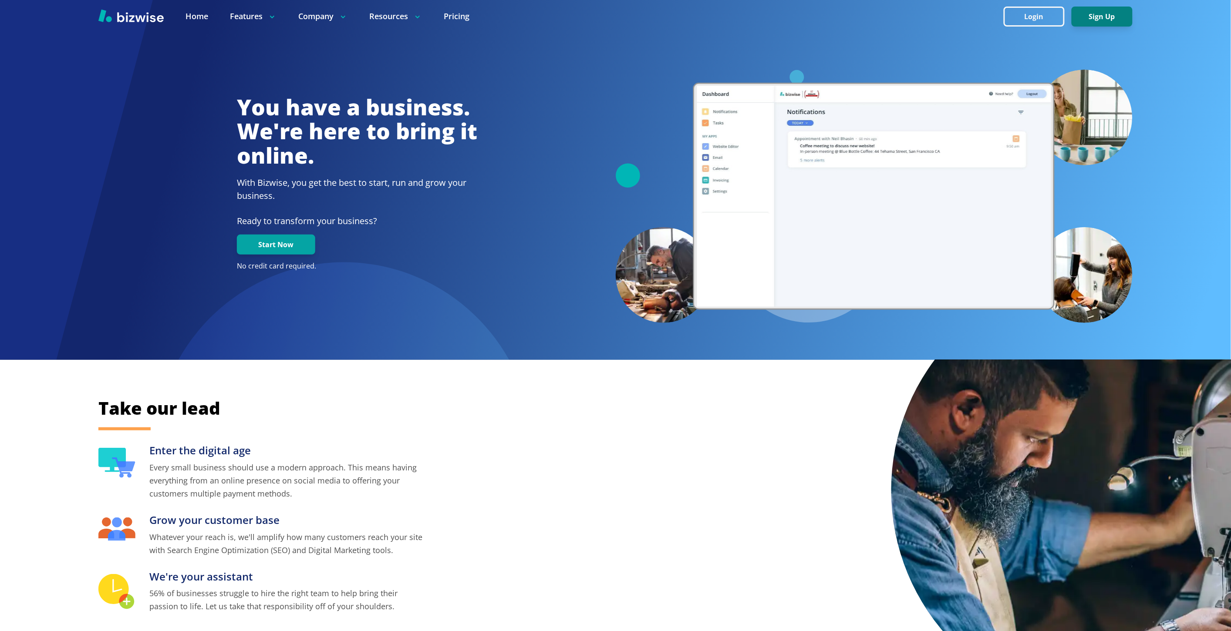
click at [1098, 14] on button "Sign Up" at bounding box center [1102, 17] width 61 height 20
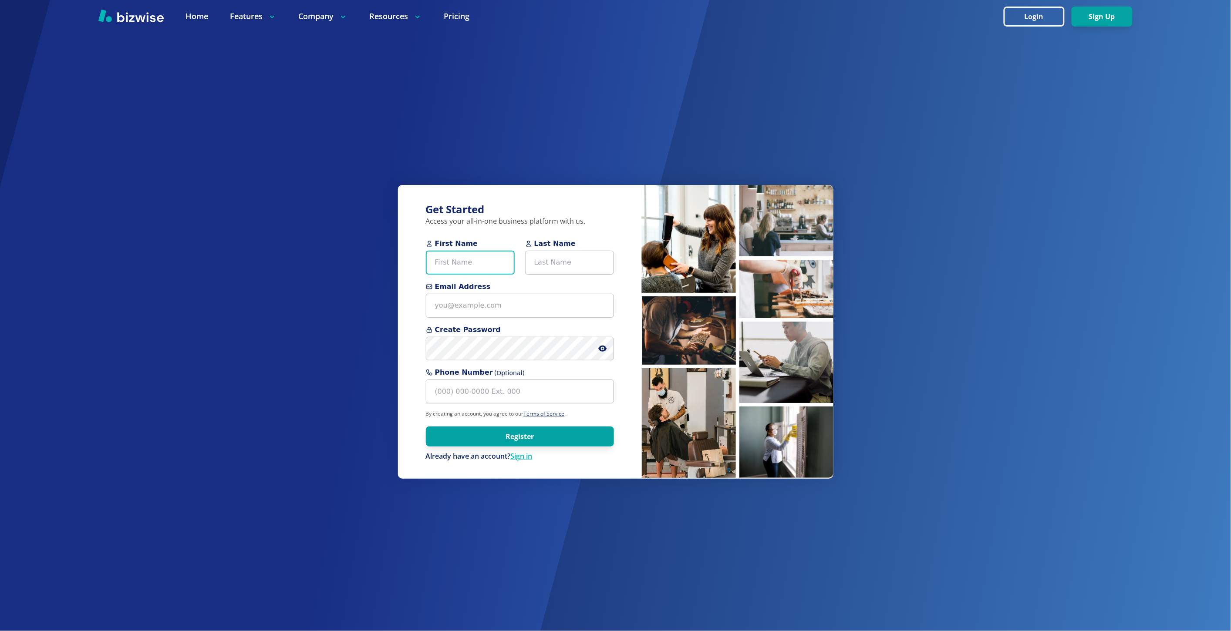
click at [477, 268] on input "First Name" at bounding box center [470, 263] width 89 height 24
paste input "[EMAIL_ADDRESS][DOMAIN_NAME]"
type input "[EMAIL_ADDRESS][DOMAIN_NAME]"
click at [480, 308] on input "Email Address" at bounding box center [520, 306] width 188 height 24
paste input "[EMAIL_ADDRESS][DOMAIN_NAME]"
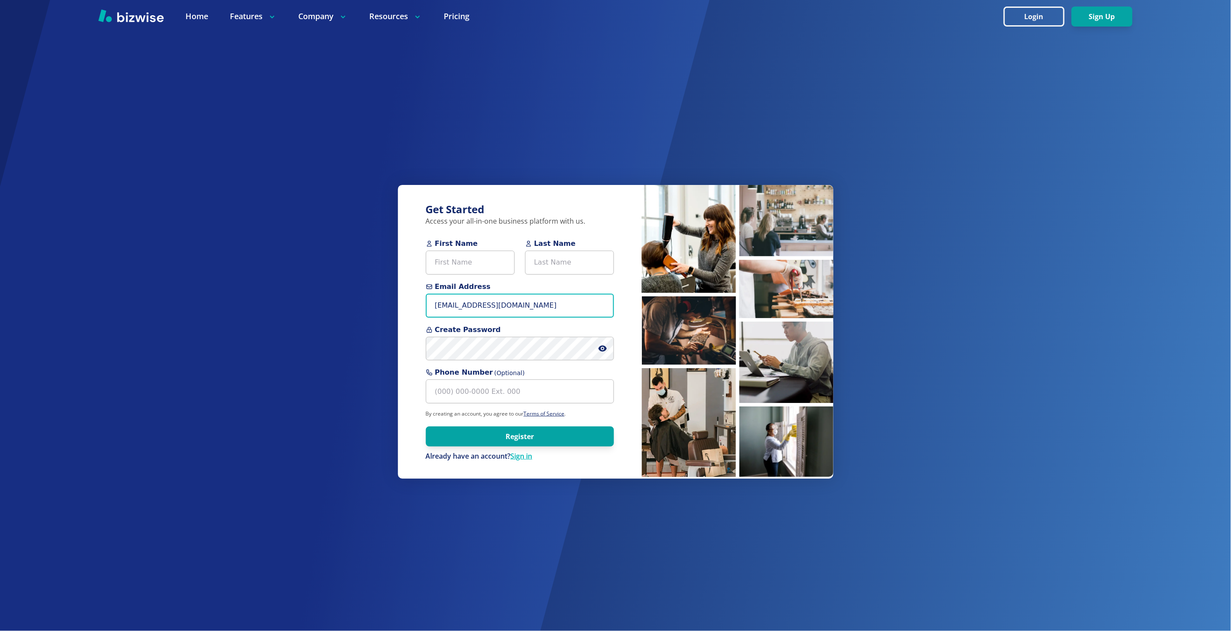
type input "[EMAIL_ADDRESS][DOMAIN_NAME]"
click at [470, 254] on input "First Name" at bounding box center [470, 263] width 89 height 24
paste input "Guy Raffee"
click at [460, 267] on input "Guy Raffee" at bounding box center [470, 263] width 89 height 24
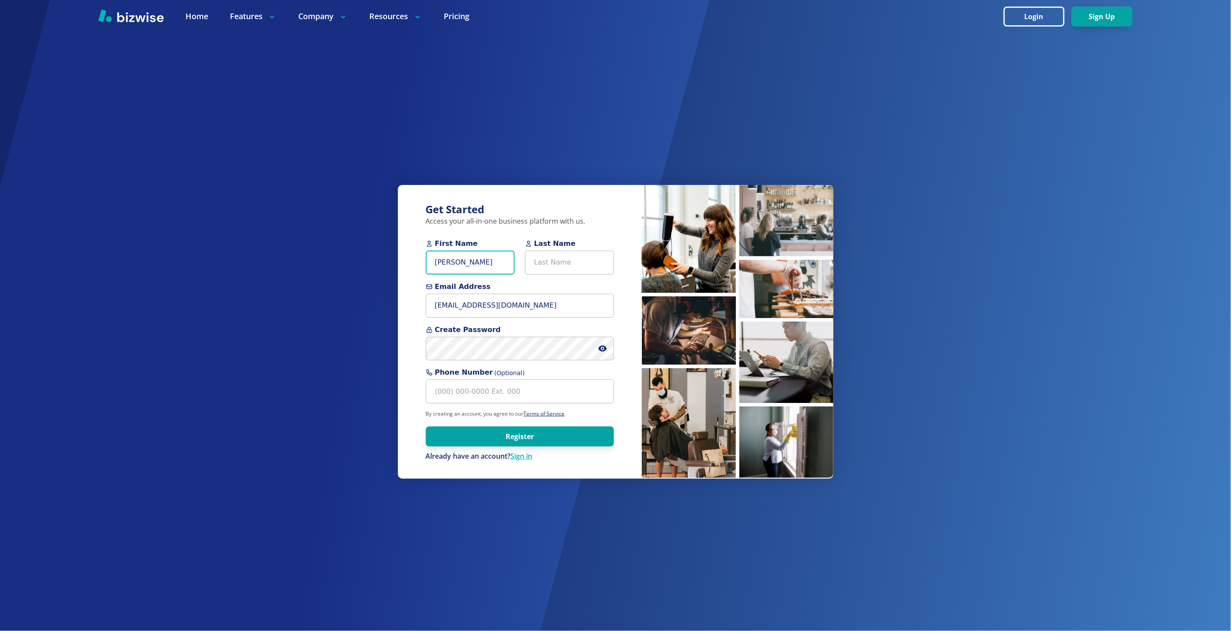
type input "Guy"
type input "Raffee"
click at [602, 349] on icon at bounding box center [603, 349] width 2 height 2
click at [590, 436] on button "Register" at bounding box center [520, 437] width 188 height 20
